Goal: Register for event/course

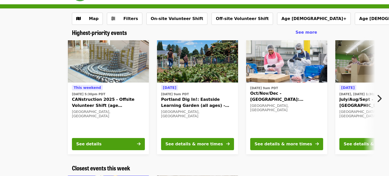
scroll to position [18, 0]
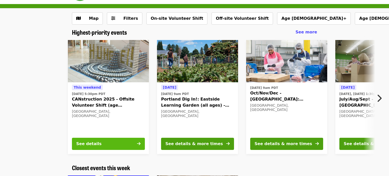
click at [93, 142] on div "See details" at bounding box center [88, 144] width 25 height 6
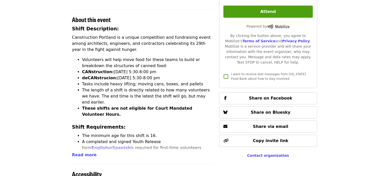
scroll to position [189, 0]
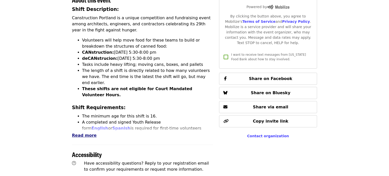
click at [87, 133] on span "Read more" at bounding box center [84, 135] width 25 height 5
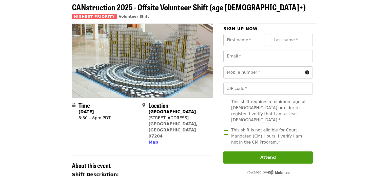
scroll to position [24, 0]
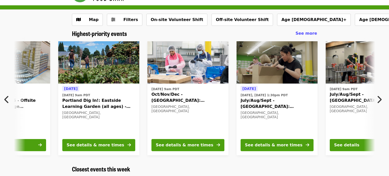
scroll to position [0, 94]
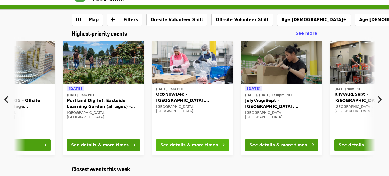
click at [194, 142] on div "See details & more times" at bounding box center [188, 145] width 57 height 6
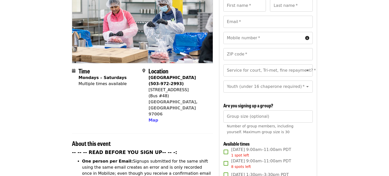
scroll to position [68, 0]
click at [171, 87] on div "[STREET_ADDRESS]" at bounding box center [178, 90] width 60 height 6
click at [171, 87] on div "1870 NW 173rd Ave" at bounding box center [178, 90] width 60 height 6
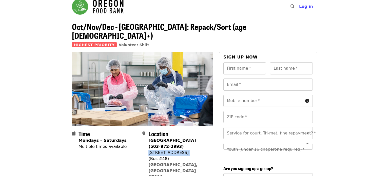
scroll to position [0, 0]
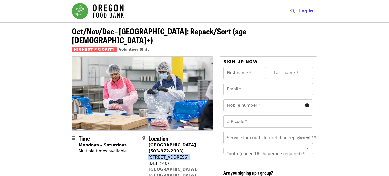
click at [249, 132] on div "Service for court, Tri-met, fine repayment?   * Service for court, Tri-met, fin…" at bounding box center [267, 138] width 89 height 12
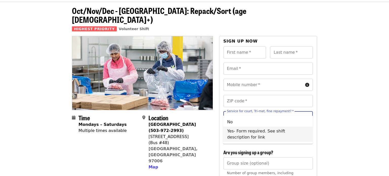
scroll to position [21, 0]
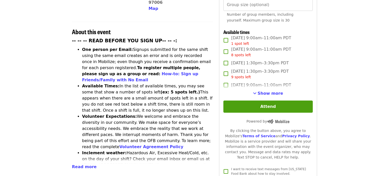
scroll to position [179, 0]
click at [85, 164] on span "Read more" at bounding box center [84, 166] width 25 height 5
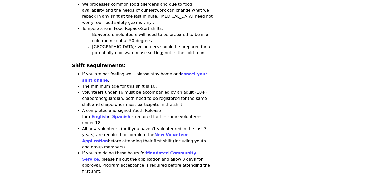
scroll to position [516, 0]
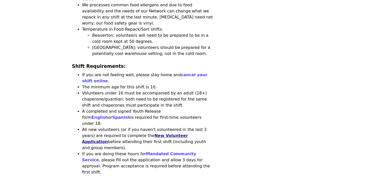
click at [167, 133] on link "New Volunteer Application" at bounding box center [135, 138] width 106 height 11
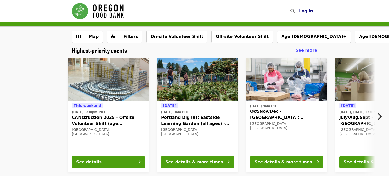
click at [307, 9] on span "Log in" at bounding box center [306, 11] width 14 height 5
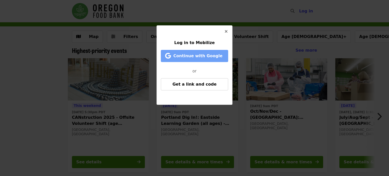
click at [222, 52] on button "Continue with Google" at bounding box center [194, 56] width 67 height 12
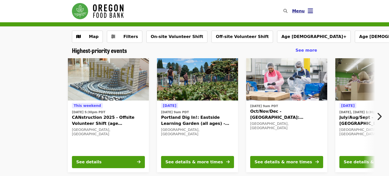
click at [312, 10] on icon "bars icon" at bounding box center [310, 10] width 5 height 7
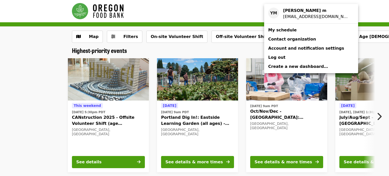
click at [356, 10] on div "Account menu" at bounding box center [194, 88] width 389 height 176
